Goal: Task Accomplishment & Management: Manage account settings

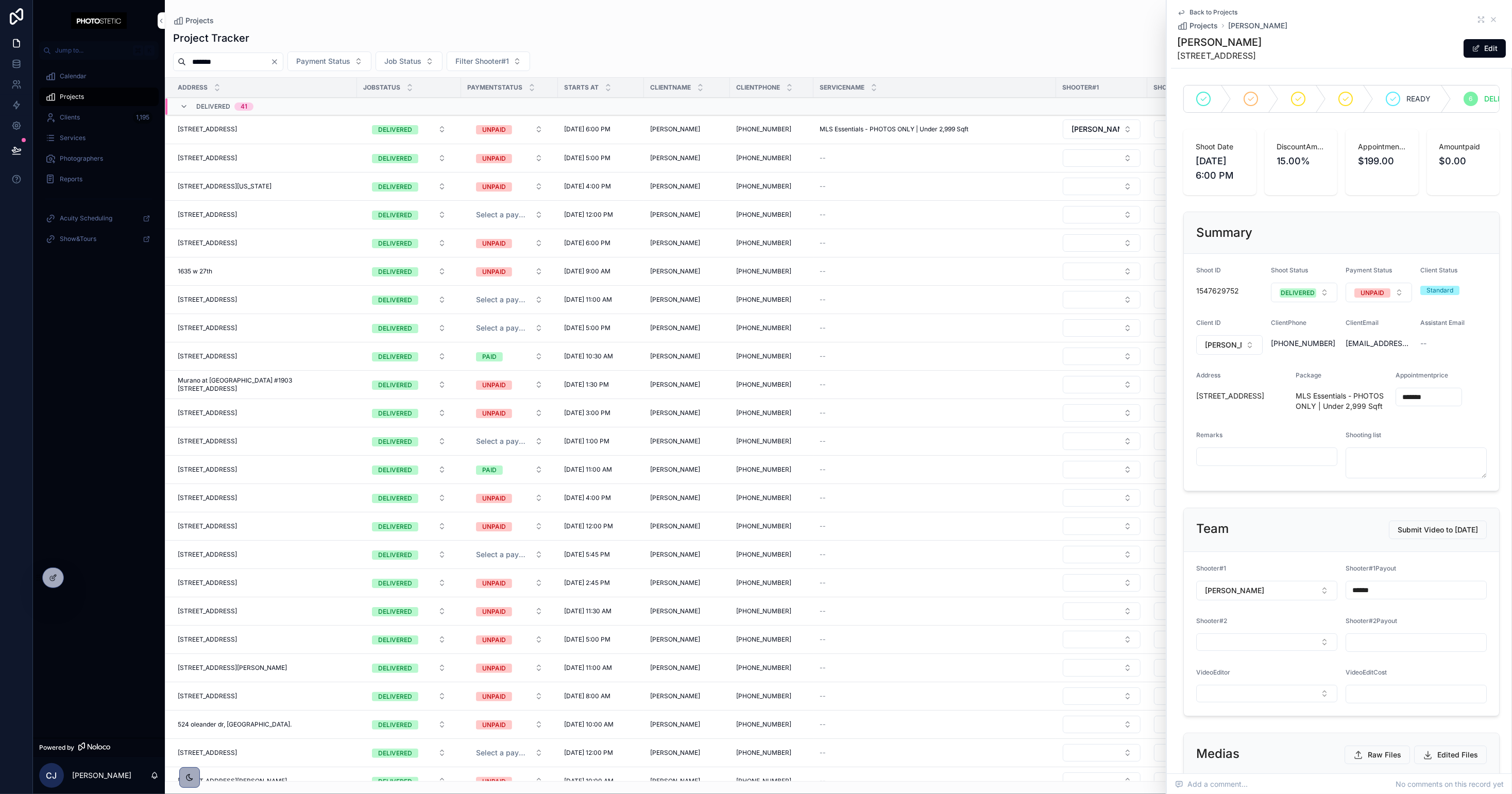
type input "*******"
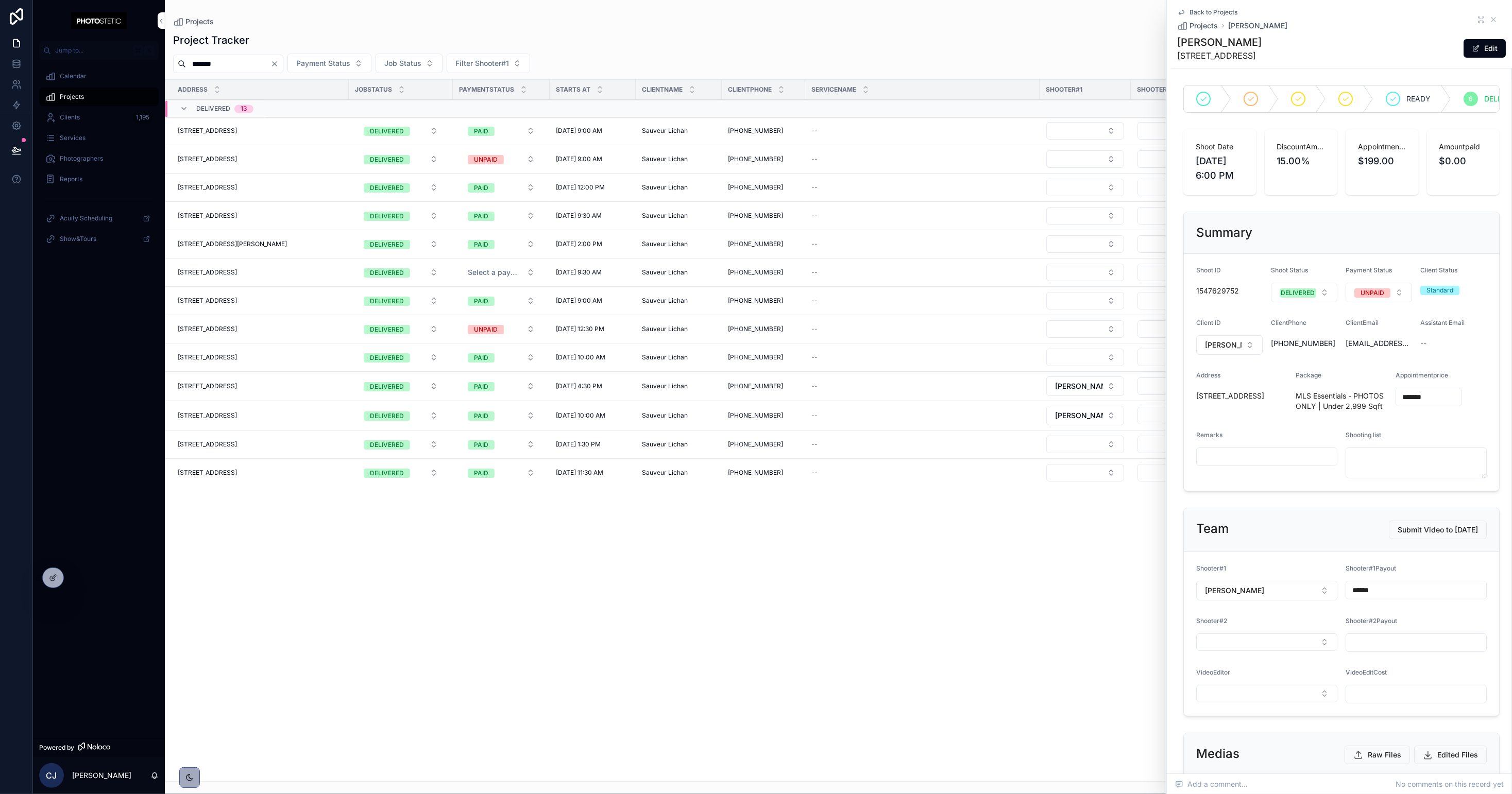
click at [599, 84] on icon "scrollable content" at bounding box center [600, 87] width 7 height 7
click at [599, 91] on icon "scrollable content" at bounding box center [600, 92] width 7 height 7
click at [1491, 21] on icon "scrollable content" at bounding box center [1493, 20] width 8 height 8
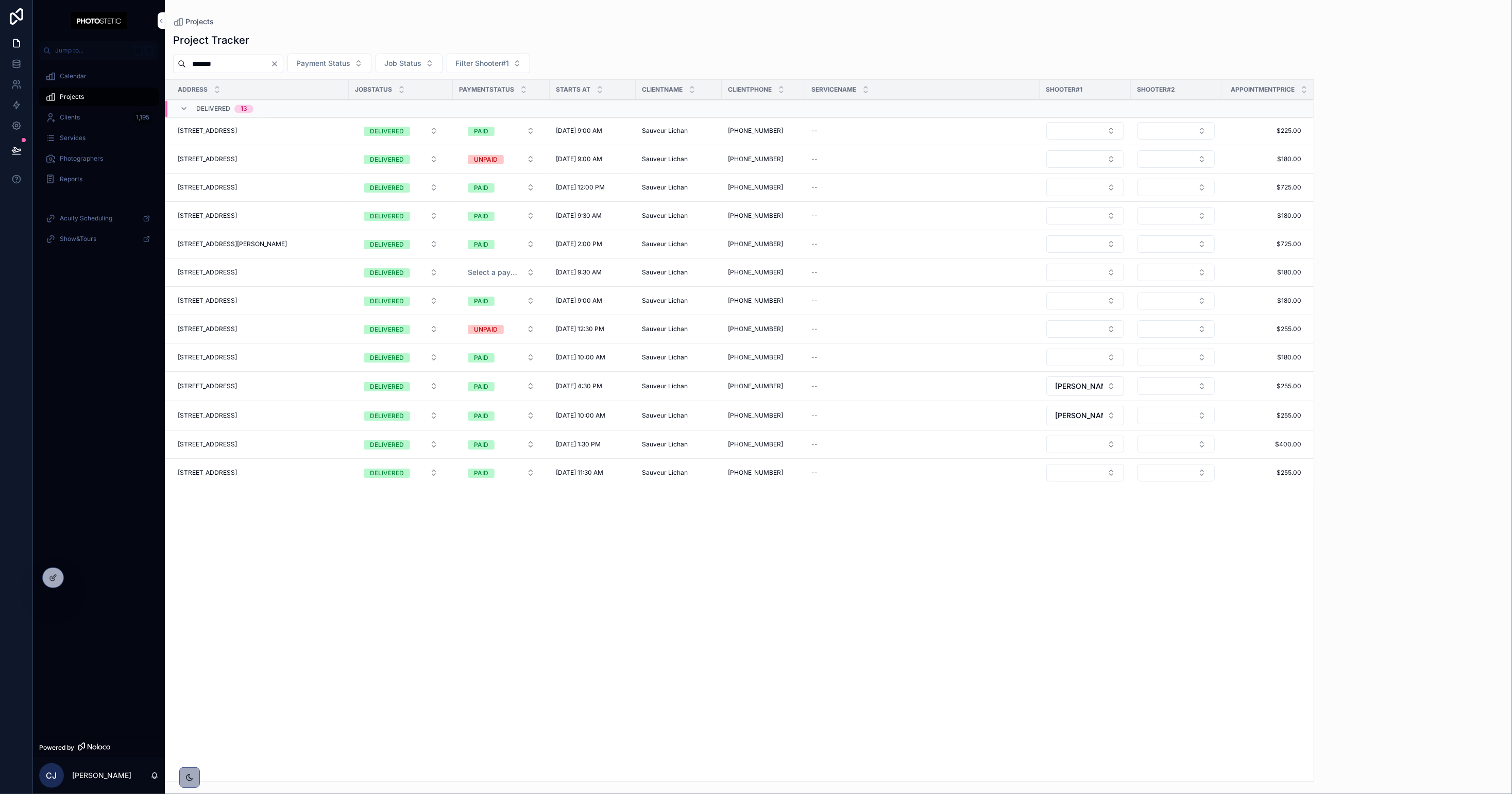
click at [282, 65] on button "Clear" at bounding box center [276, 64] width 12 height 8
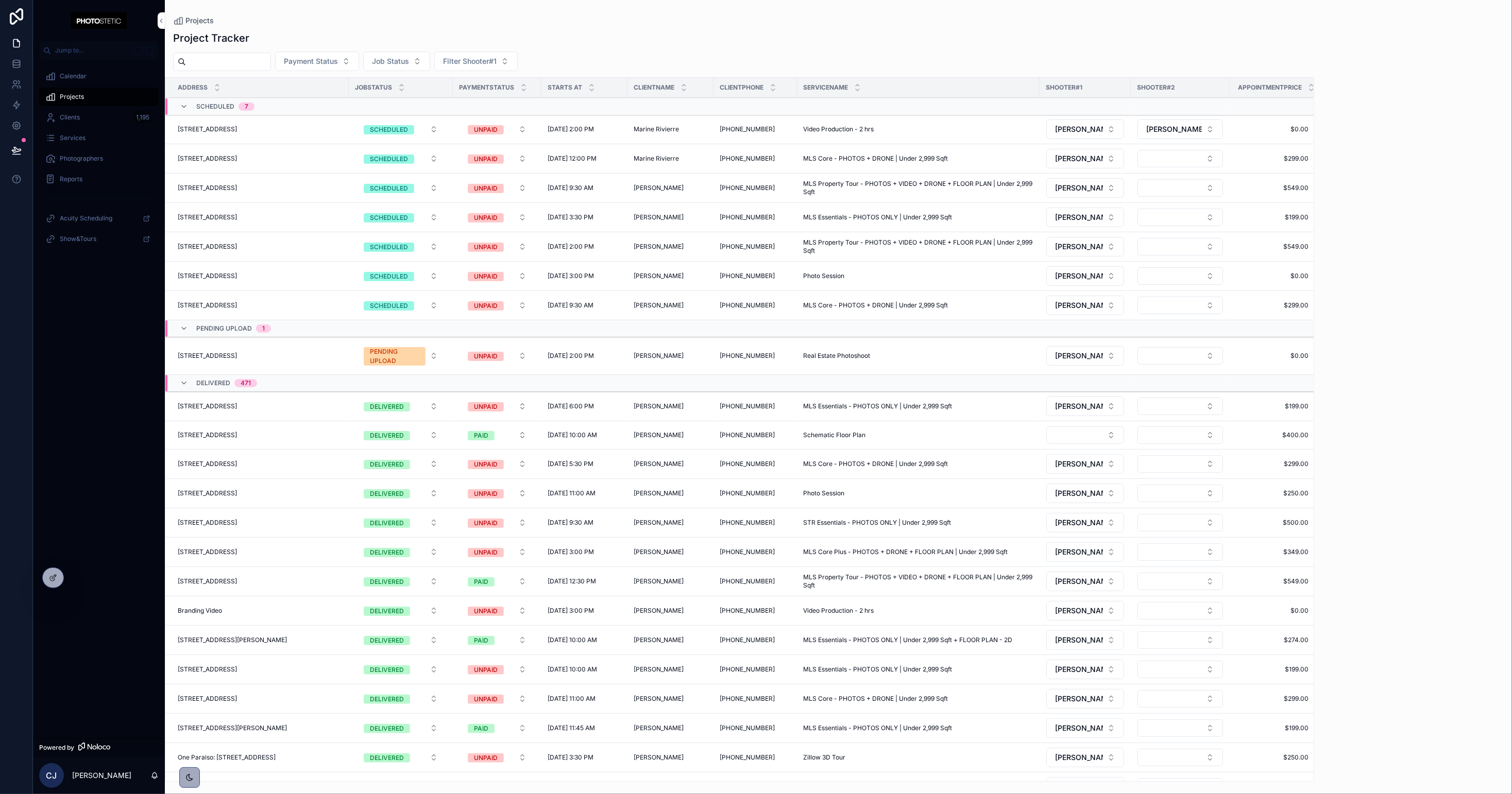
click at [265, 64] on input "scrollable content" at bounding box center [228, 62] width 84 height 15
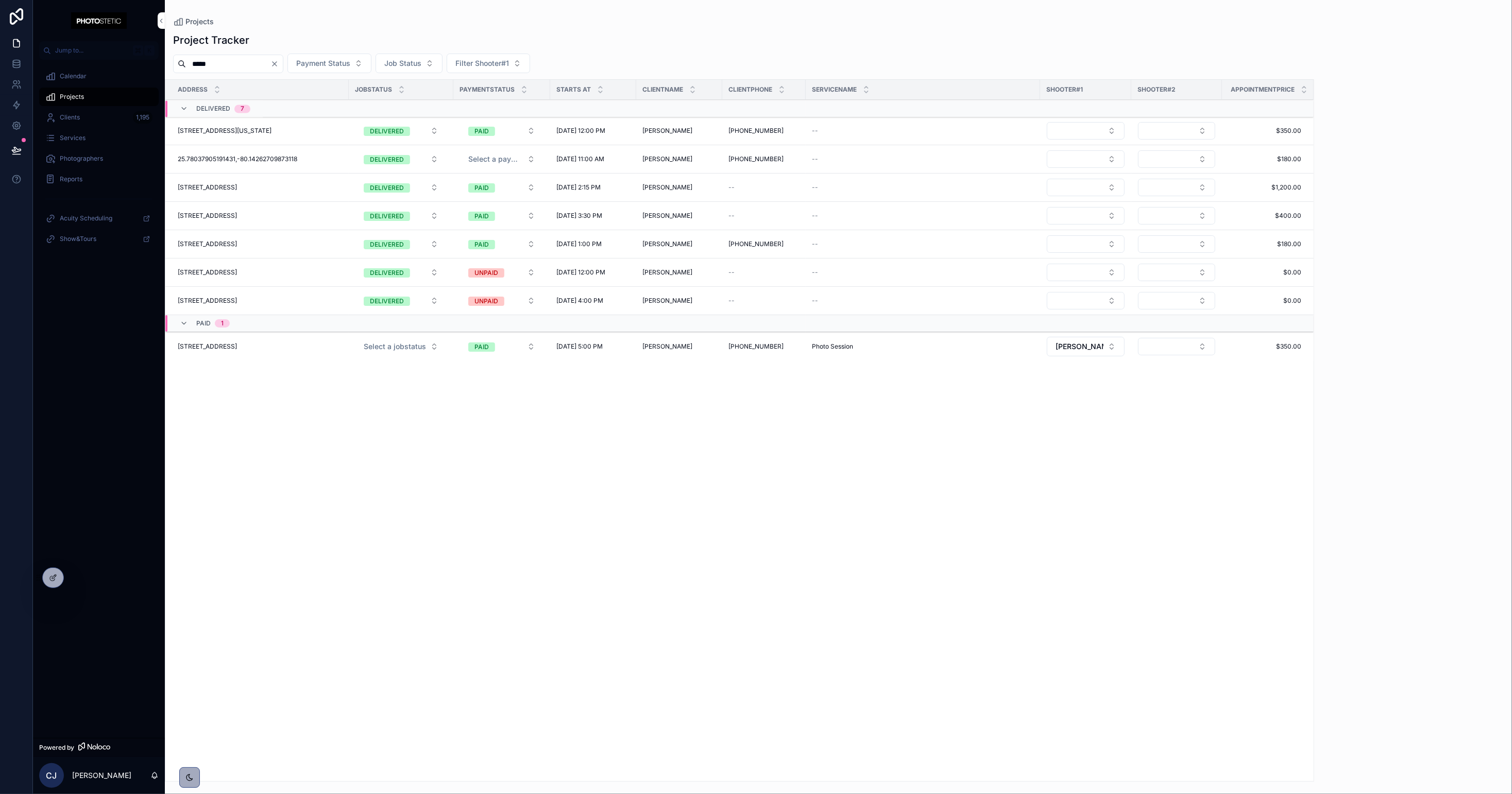
type input "*****"
click at [237, 343] on span "[STREET_ADDRESS]" at bounding box center [207, 347] width 60 height 8
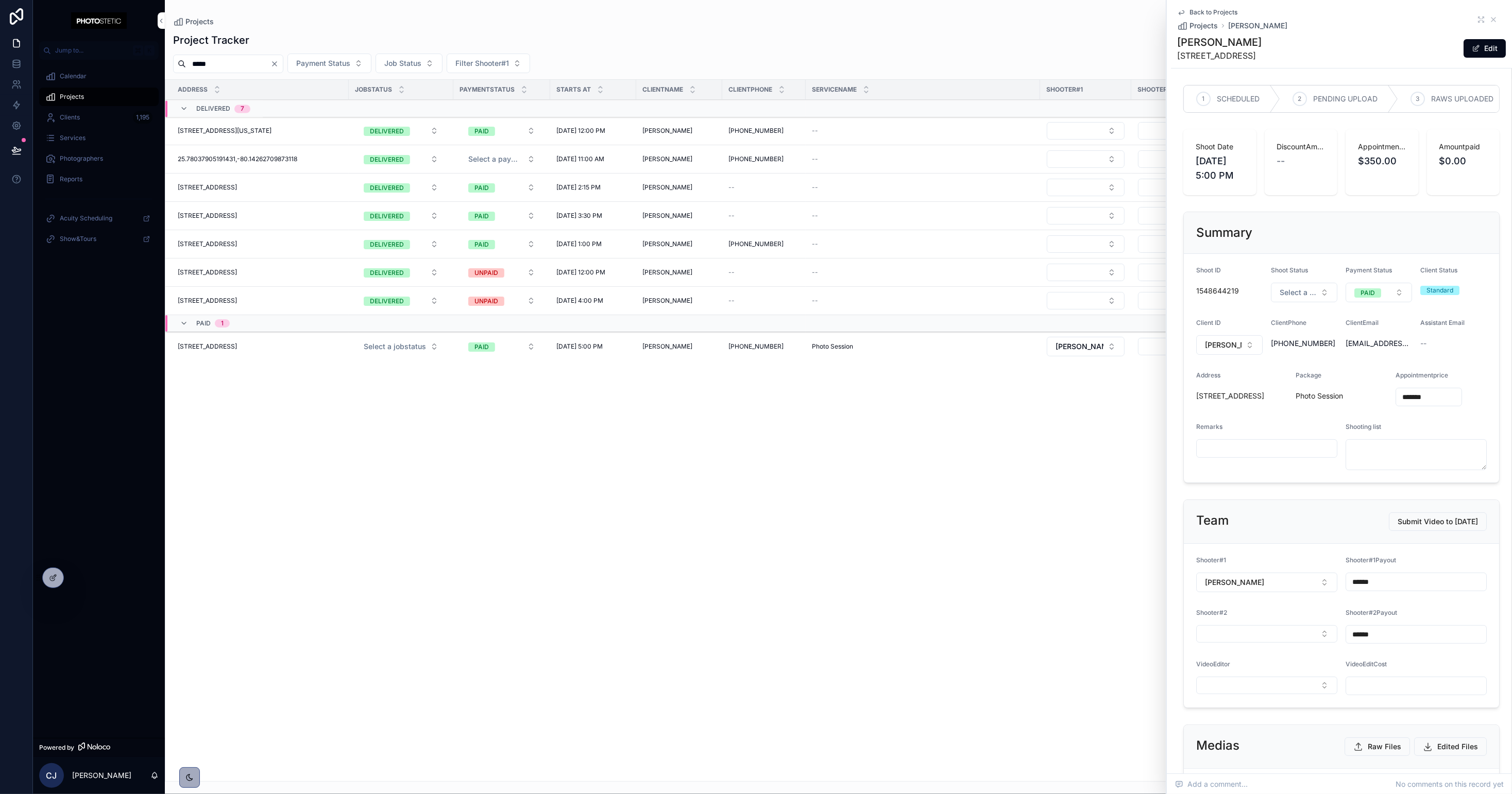
click at [1302, 294] on span "Select a jobstatus" at bounding box center [1297, 292] width 37 height 11
click at [834, 407] on div "Address Jobstatus Paymentstatus Starts At ClientName ClientPhone ServiceName Sh…" at bounding box center [838, 430] width 1345 height 701
click at [1369, 293] on div "PAID" at bounding box center [1367, 292] width 15 height 9
drag, startPoint x: 774, startPoint y: 622, endPoint x: 750, endPoint y: 597, distance: 34.7
click at [771, 619] on div "Address Jobstatus Paymentstatus Starts At ClientName ClientPhone ServiceName Sh…" at bounding box center [838, 430] width 1345 height 701
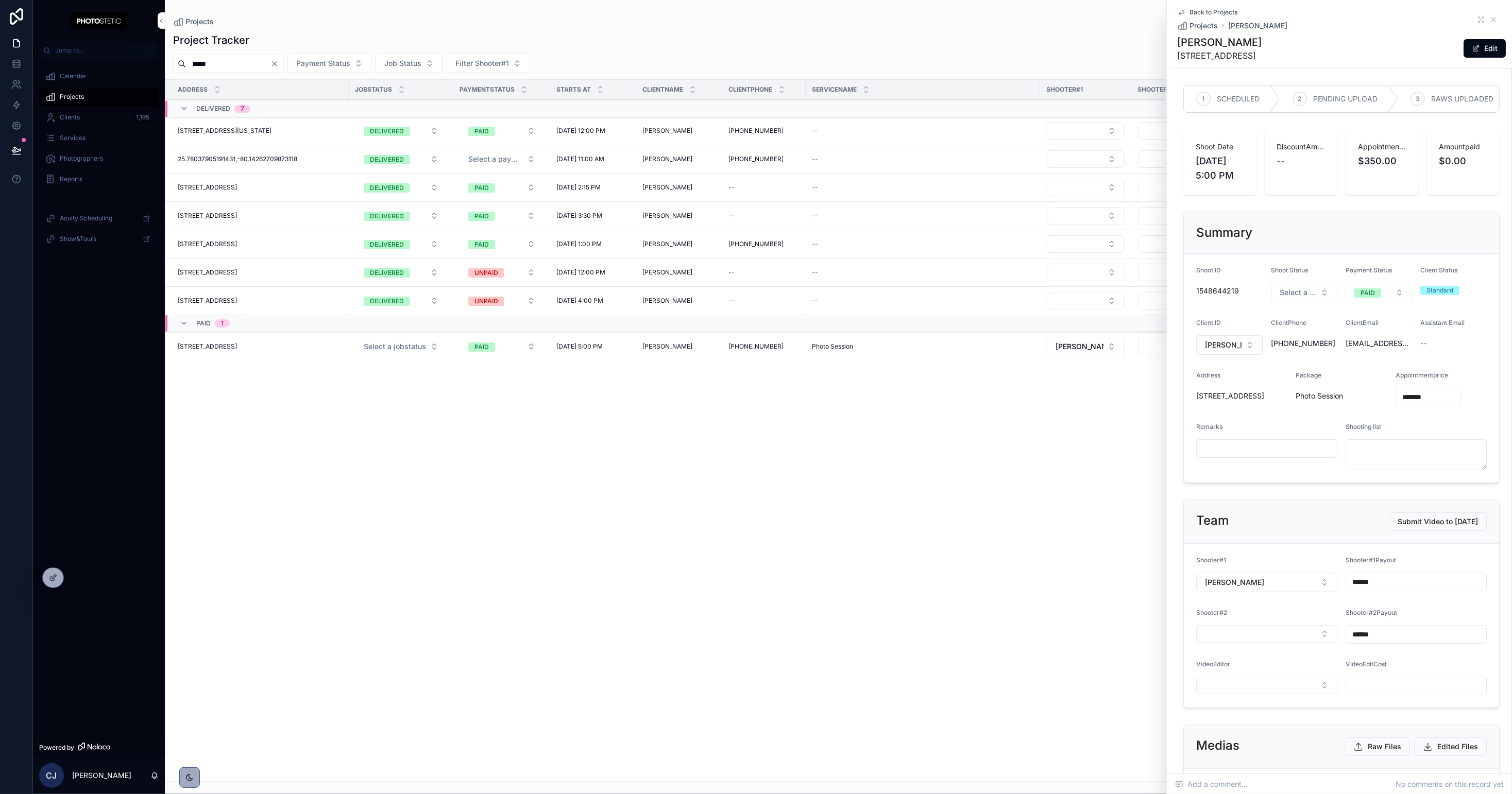
click at [457, 716] on div "Address Jobstatus Paymentstatus Starts At ClientName ClientPhone ServiceName Sh…" at bounding box center [838, 430] width 1345 height 701
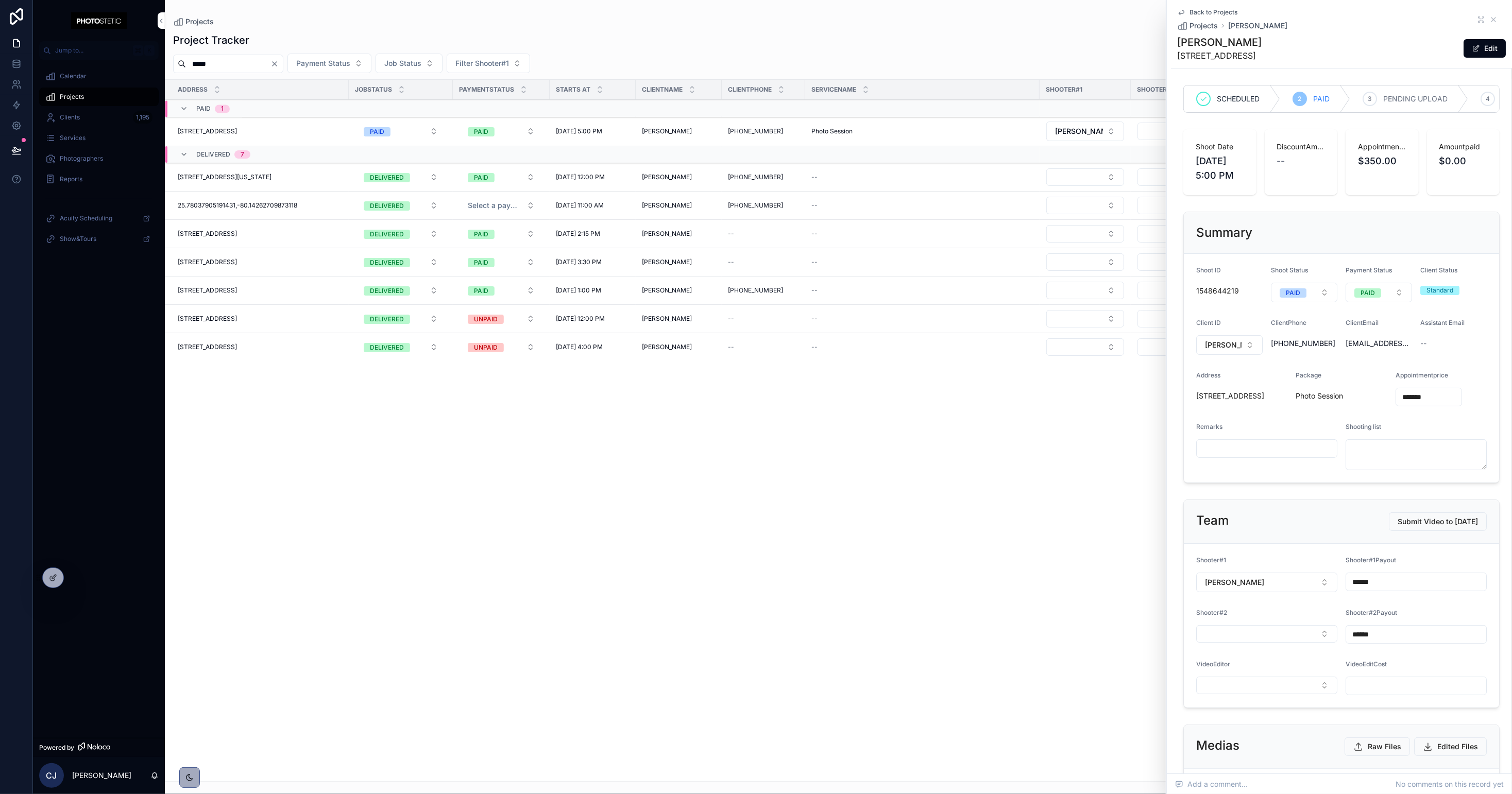
click at [1305, 288] on span "PAID" at bounding box center [1292, 292] width 27 height 9
click at [1285, 437] on div "DELIVERED" at bounding box center [1304, 439] width 143 height 16
